Goal: Task Accomplishment & Management: Manage account settings

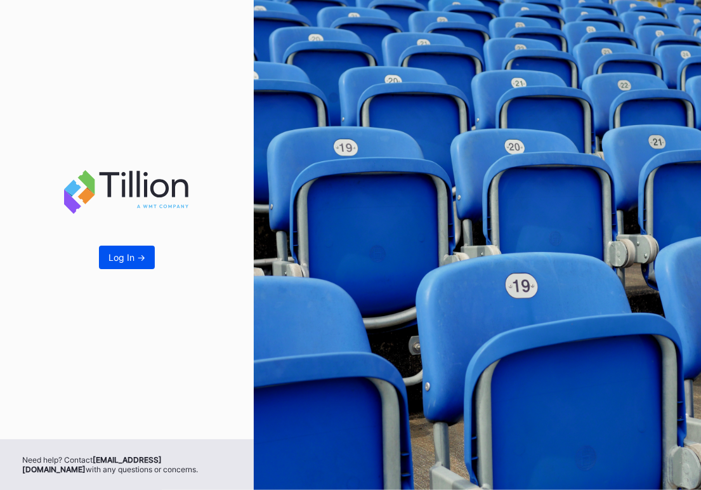
click at [121, 263] on div "Log In ->" at bounding box center [126, 257] width 37 height 11
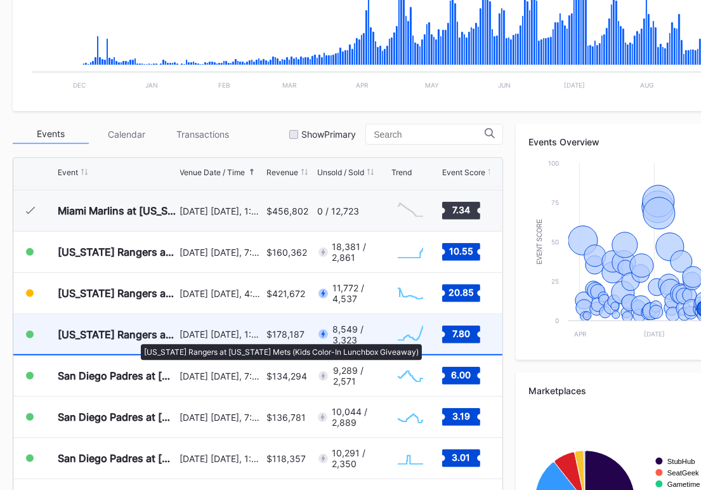
scroll to position [2882, 0]
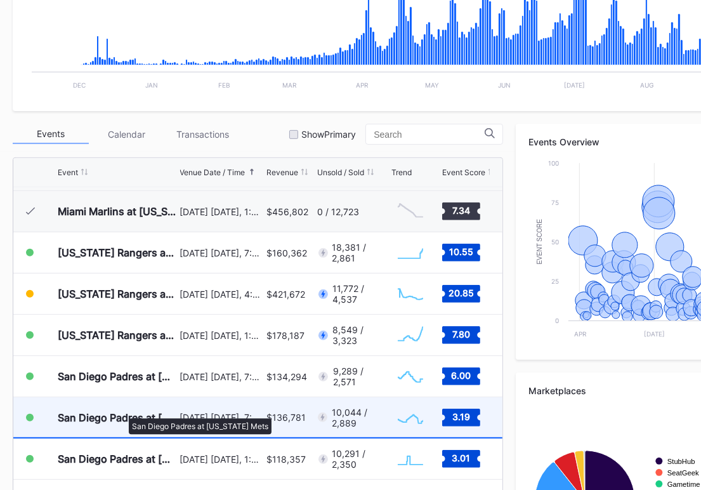
click at [122, 412] on div "San Diego Padres at [US_STATE] Mets" at bounding box center [117, 417] width 119 height 13
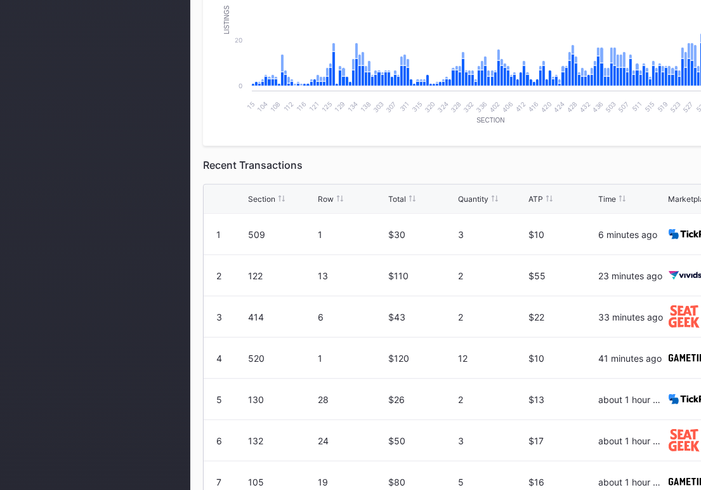
scroll to position [169, 0]
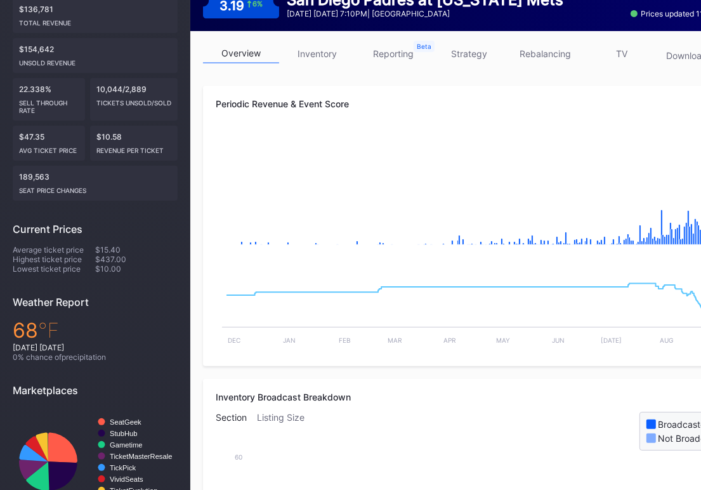
click at [299, 52] on link "inventory" at bounding box center [317, 54] width 76 height 20
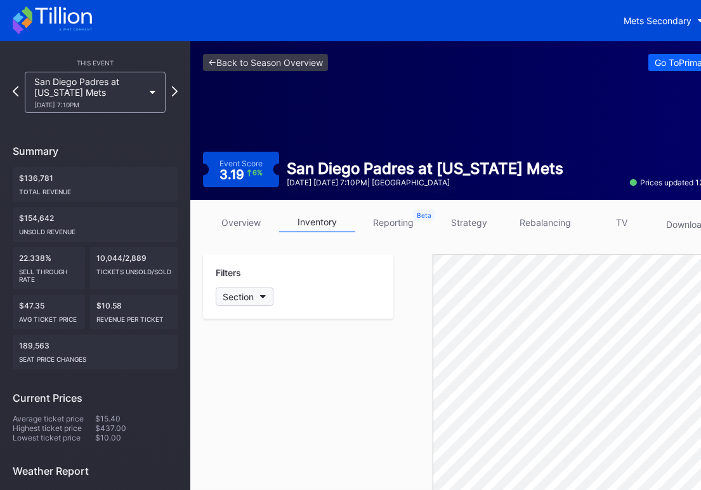
click at [266, 297] on icon "button" at bounding box center [263, 297] width 6 height 4
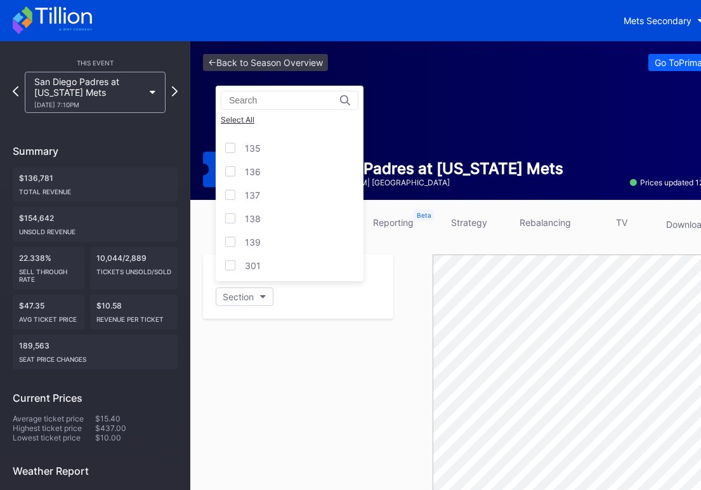
scroll to position [761, 0]
click at [235, 179] on div "136" at bounding box center [290, 177] width 148 height 23
click at [234, 197] on div at bounding box center [230, 201] width 10 height 10
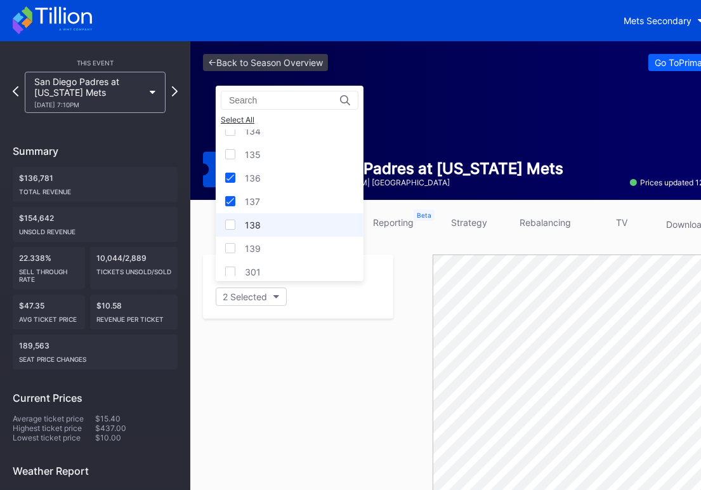
click at [234, 219] on div at bounding box center [230, 224] width 10 height 10
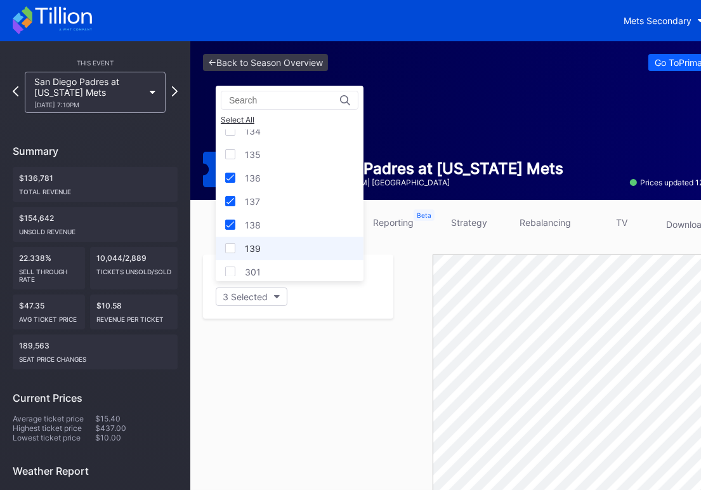
click at [235, 249] on div at bounding box center [230, 248] width 10 height 10
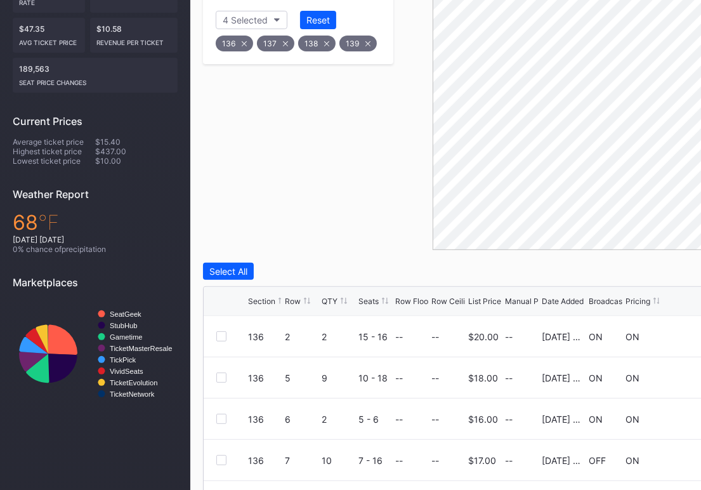
scroll to position [96, 0]
